Goal: Task Accomplishment & Management: Manage account settings

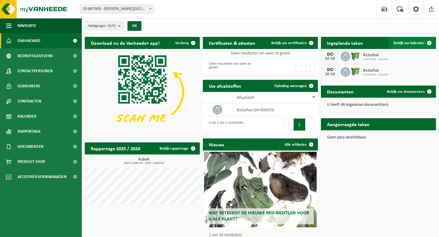
click at [409, 40] on link "Bekijk uw kalender" at bounding box center [412, 43] width 47 height 12
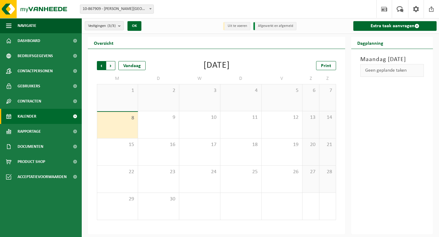
click at [111, 68] on span "Volgende" at bounding box center [110, 65] width 9 height 9
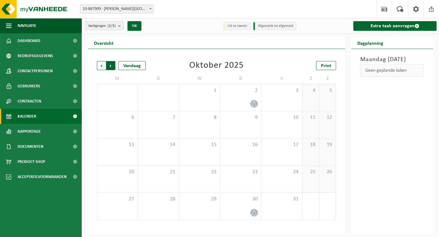
click at [102, 66] on span "Vorige" at bounding box center [101, 65] width 9 height 9
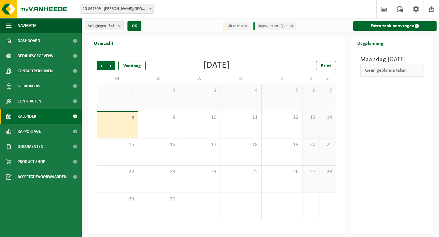
click at [102, 66] on span "Vorige" at bounding box center [101, 65] width 9 height 9
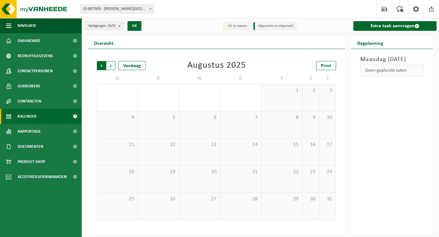
click at [113, 66] on span "Volgende" at bounding box center [110, 65] width 9 height 9
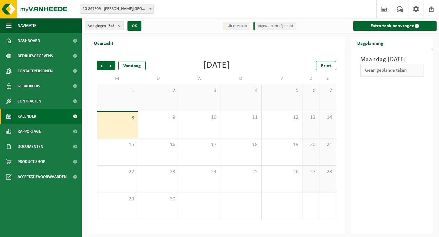
click at [113, 66] on span "Volgende" at bounding box center [110, 65] width 9 height 9
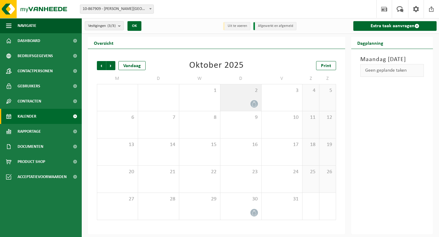
click at [245, 95] on div "2" at bounding box center [240, 97] width 41 height 27
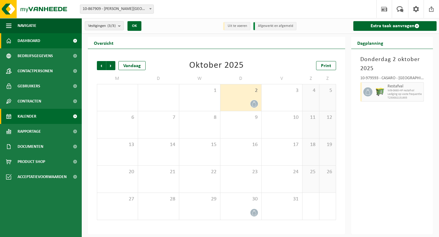
click at [12, 43] on link "Dashboard" at bounding box center [41, 40] width 82 height 15
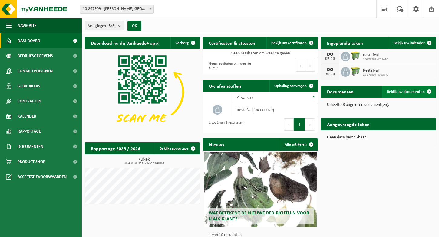
click at [397, 91] on span "Bekijk uw documenten" at bounding box center [406, 92] width 38 height 4
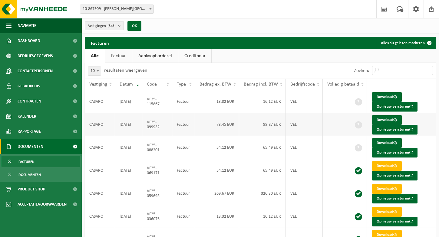
click at [299, 118] on td "VEL" at bounding box center [304, 124] width 37 height 23
click at [374, 120] on link "Download" at bounding box center [387, 120] width 30 height 10
